Goal: Information Seeking & Learning: Find specific fact

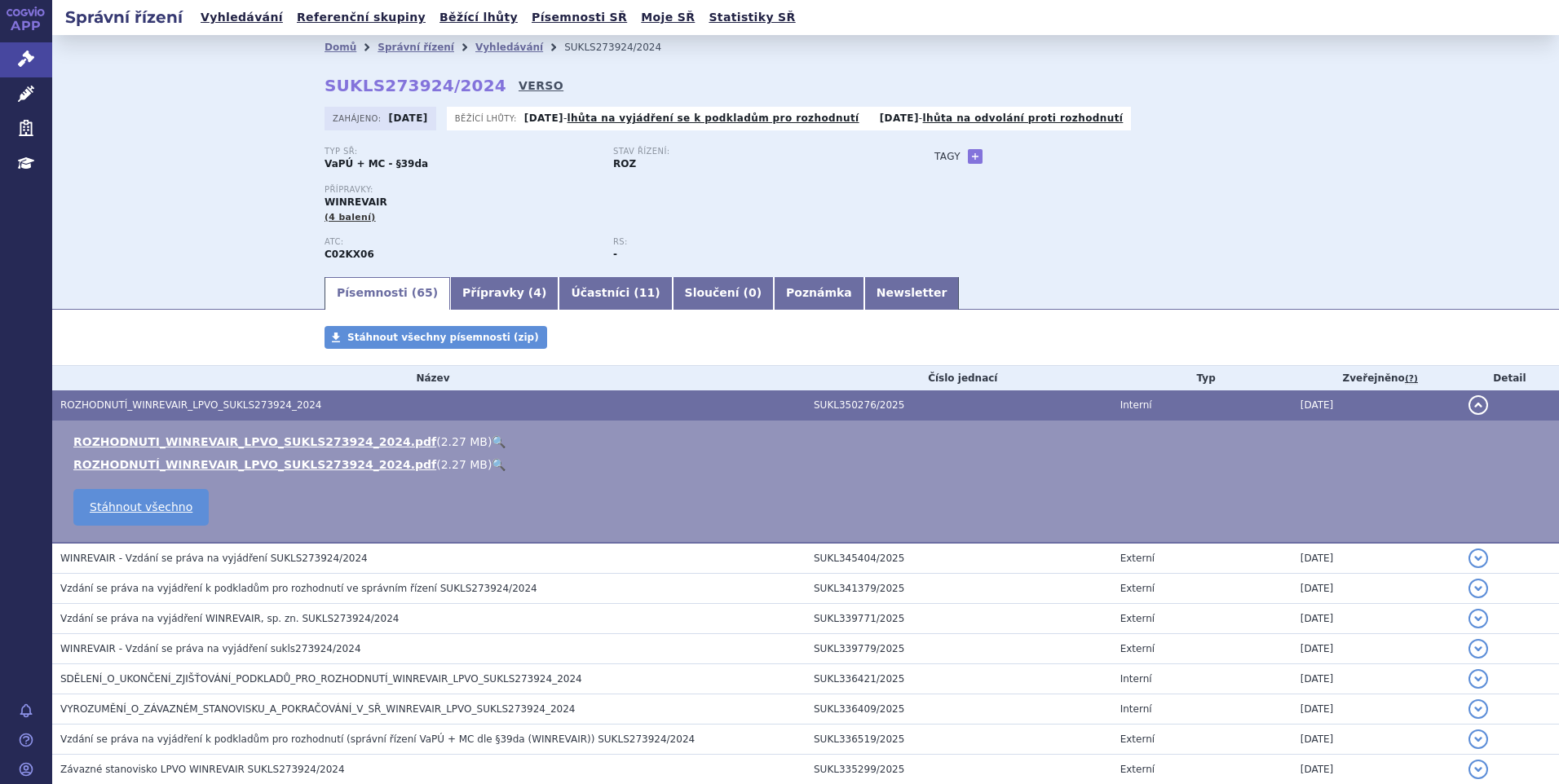
click at [519, 79] on link "VERSO" at bounding box center [541, 85] width 45 height 16
drag, startPoint x: 322, startPoint y: 82, endPoint x: 472, endPoint y: 87, distance: 150.1
click at [472, 87] on div "Domů Správní řízení Vyhledávání SUKLS273924/2024 SUKLS273924/2024 VERSO Zahájen…" at bounding box center [805, 167] width 1027 height 215
copy h2 "SUKLS273924/2024 VERSO"
click at [243, 18] on link "Vyhledávání" at bounding box center [242, 17] width 92 height 22
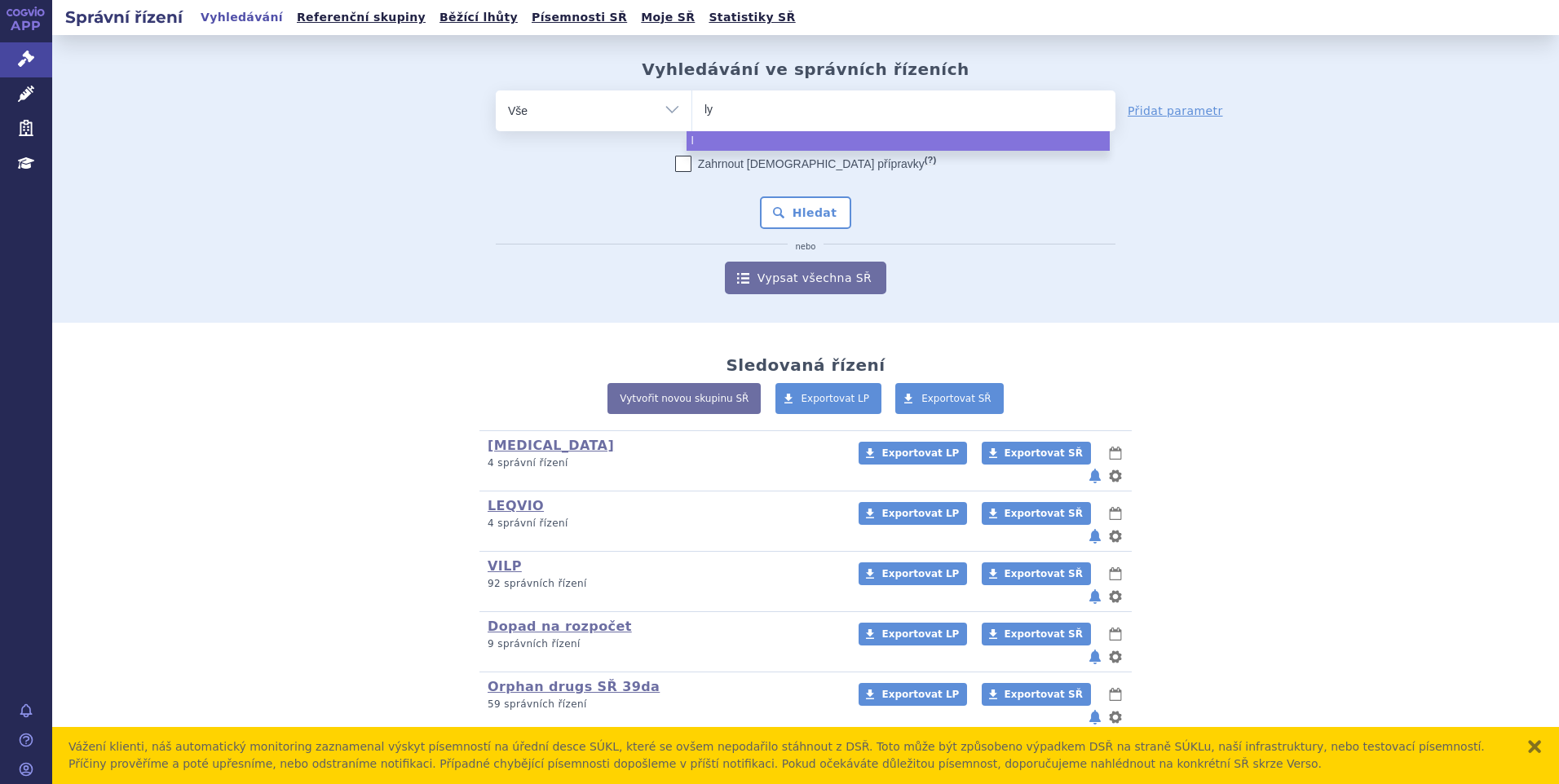
type input "lyn"
type input "lynp"
type input "lynpar"
type input "lynparza"
select select "lynparza"
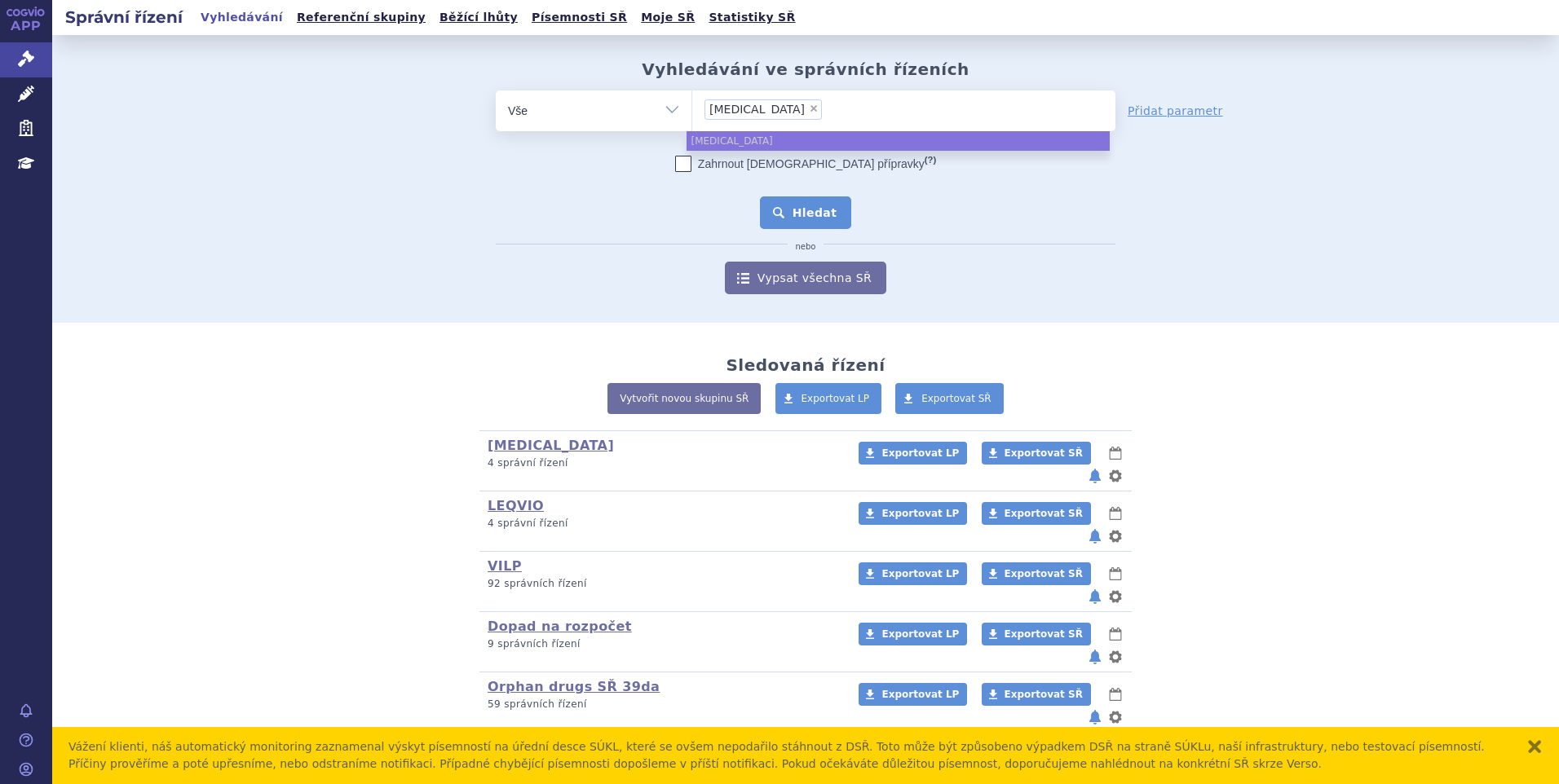
click at [794, 211] on button "Hledat" at bounding box center [805, 213] width 92 height 33
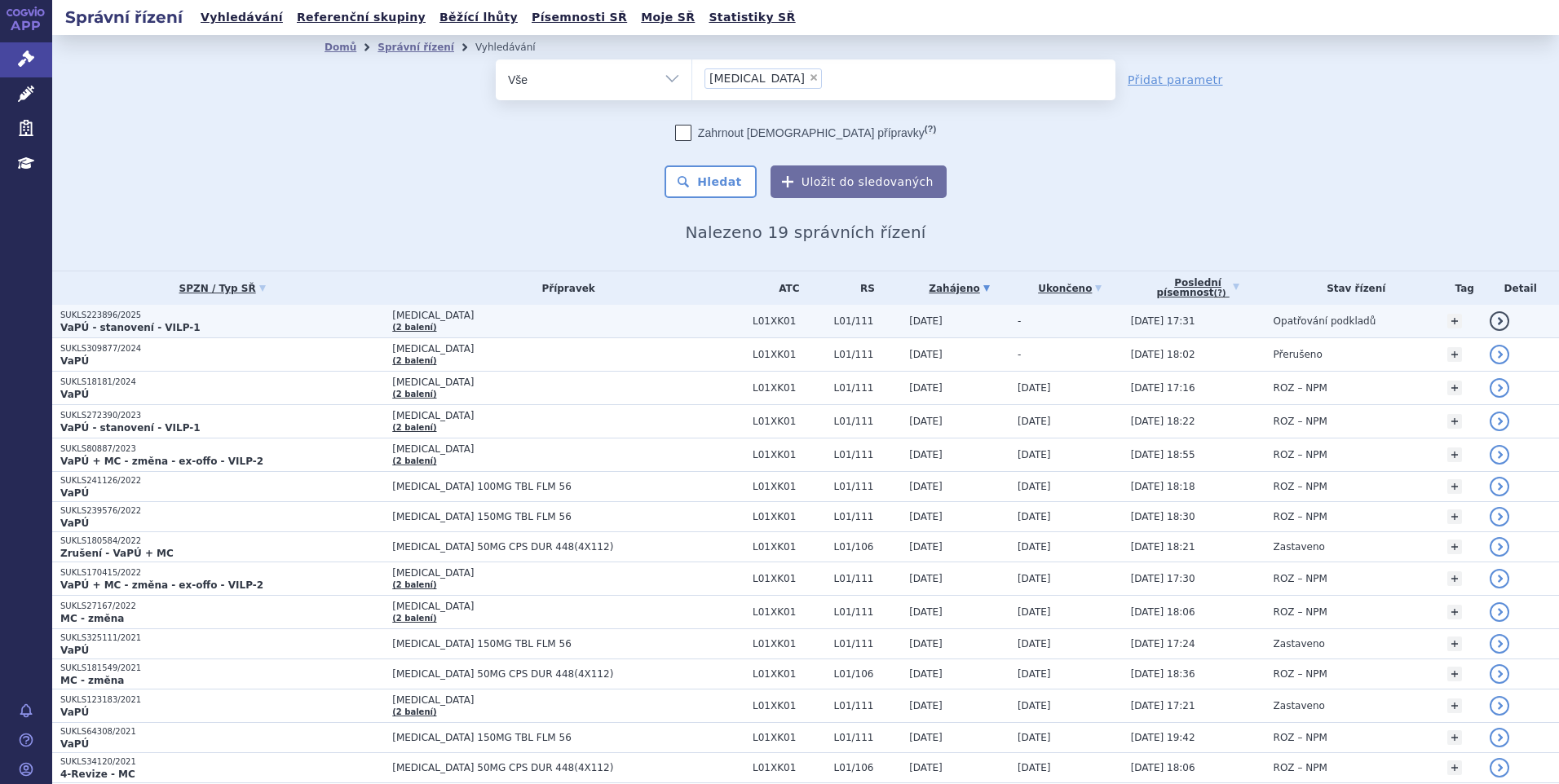
click at [528, 321] on span "[MEDICAL_DATA]" at bounding box center [568, 316] width 352 height 12
